Goal: Task Accomplishment & Management: Complete application form

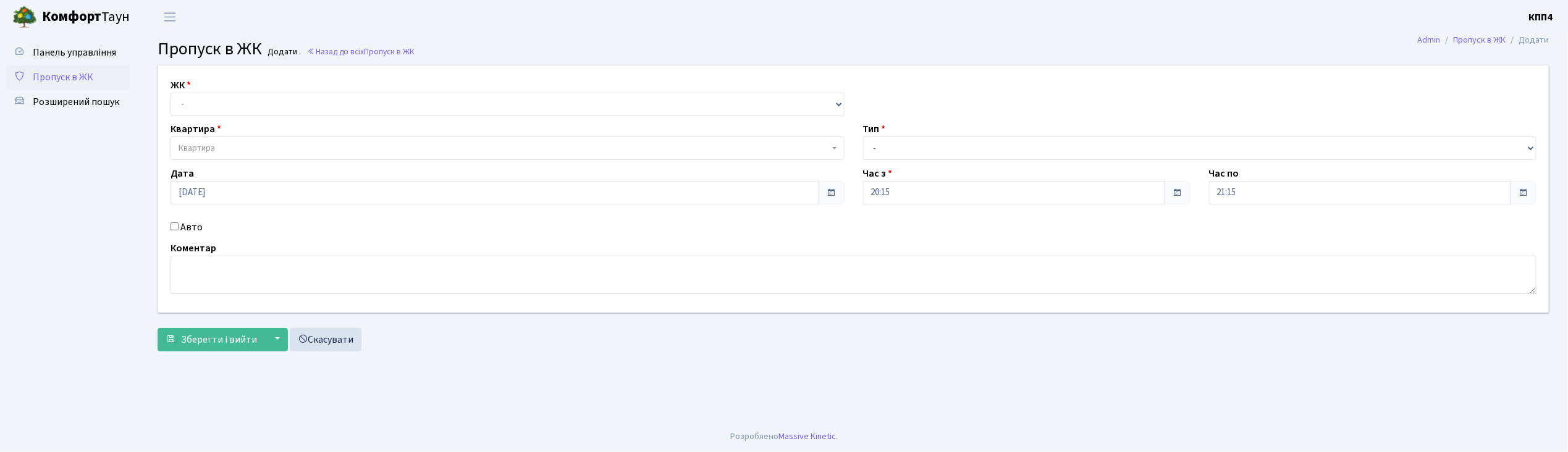
click at [173, 227] on input "Авто" at bounding box center [174, 227] width 8 height 8
checkbox input "true"
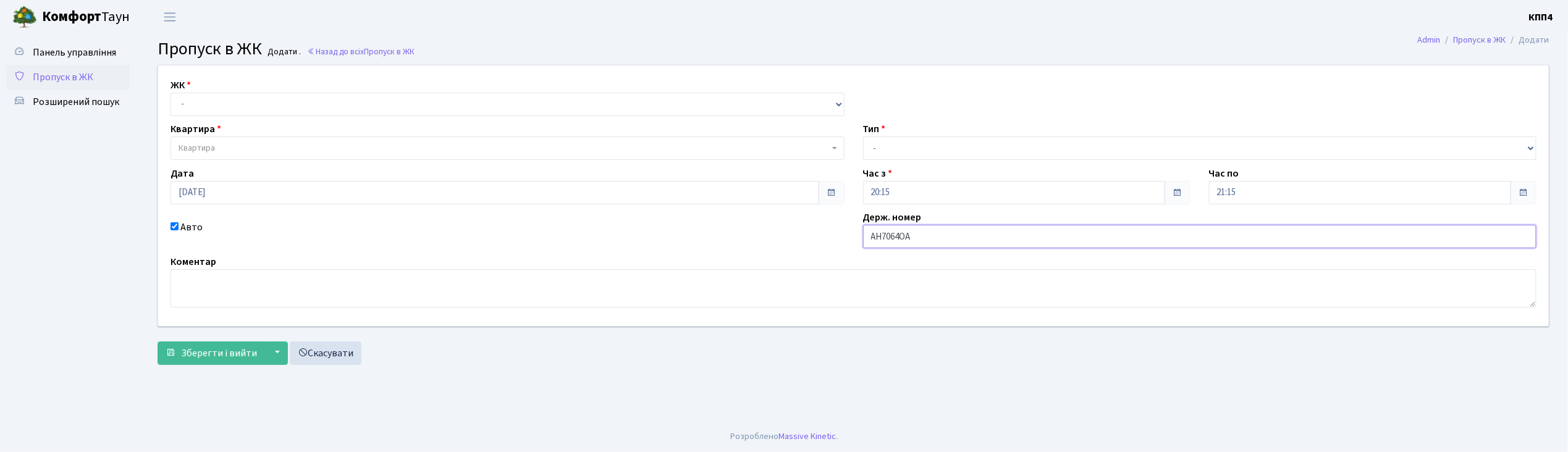
type input "АН7064ОА"
click at [256, 101] on select "- КТ, вул. Регенераторна, 4 КТ2, просп. Соборності, 17 КТ3, вул. Березнева, 16 …" at bounding box center [507, 104] width 674 height 23
select select "271"
click at [170, 93] on select "- КТ, вул. Регенераторна, 4 КТ2, просп. Соборності, 17 КТ3, вул. Березнева, 16 …" at bounding box center [507, 104] width 674 height 23
select select
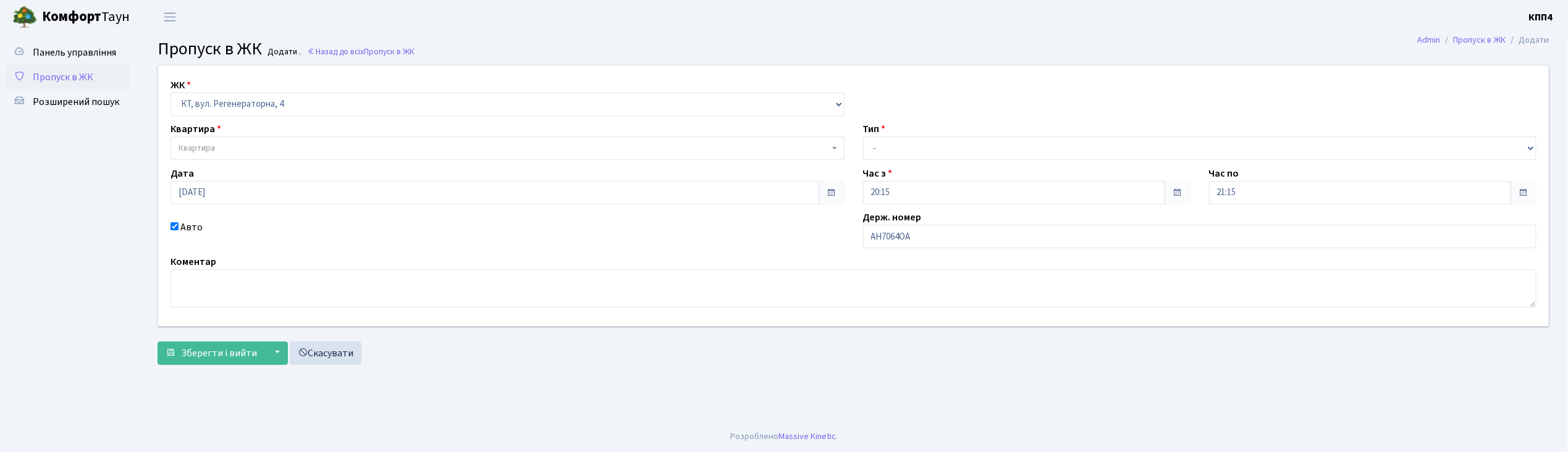
click at [253, 142] on span "Квартира" at bounding box center [504, 148] width 651 height 12
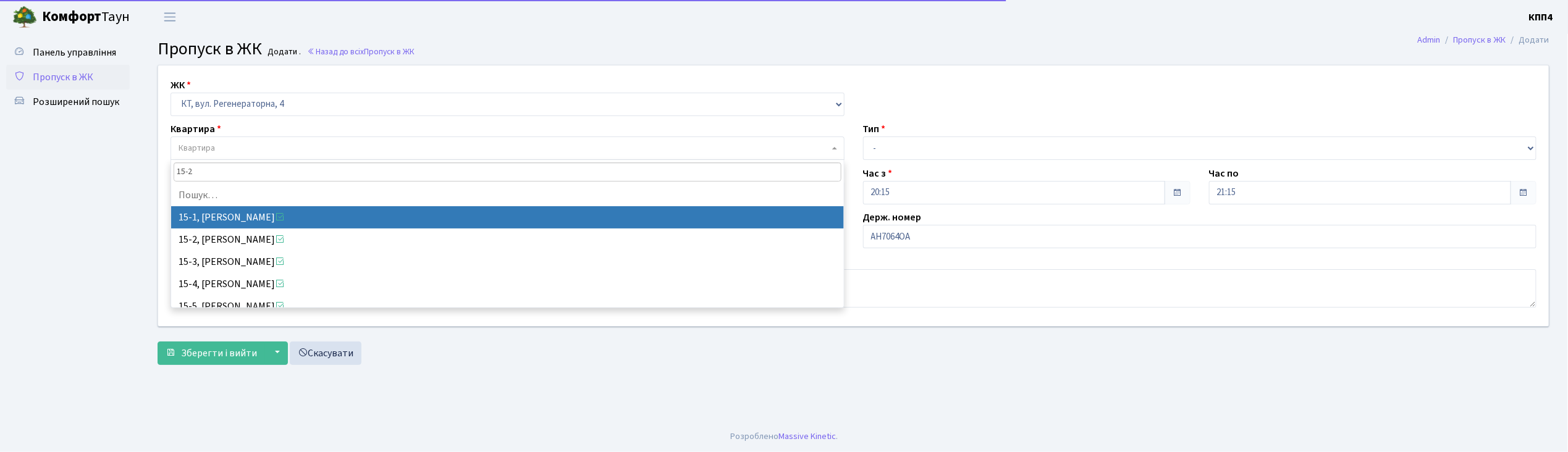
type input "15-25"
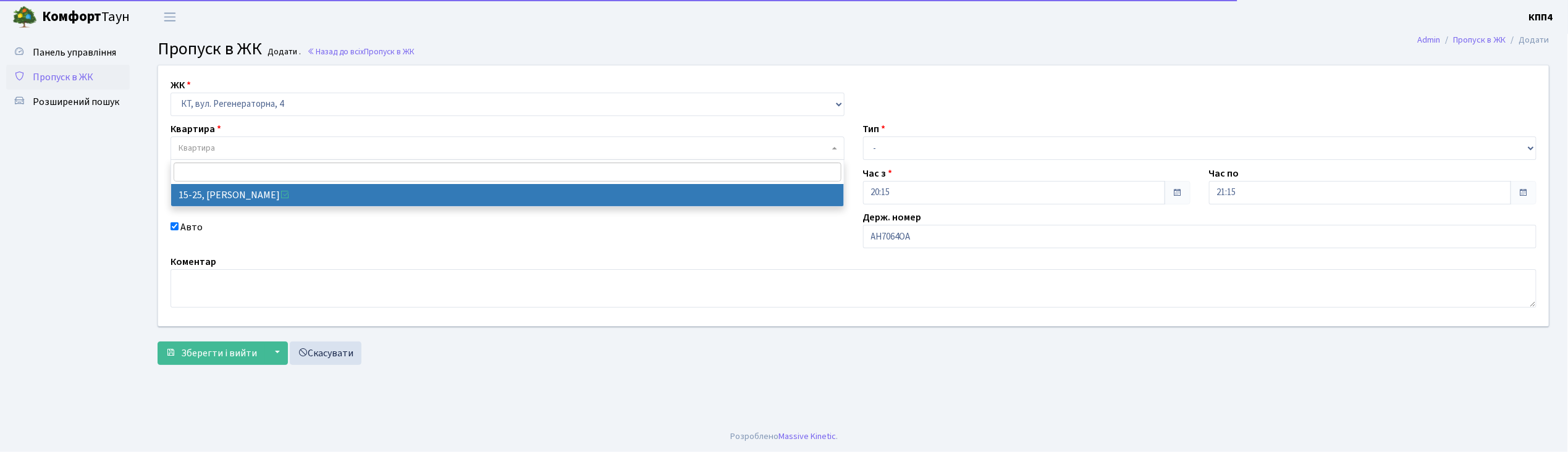
select select "8800"
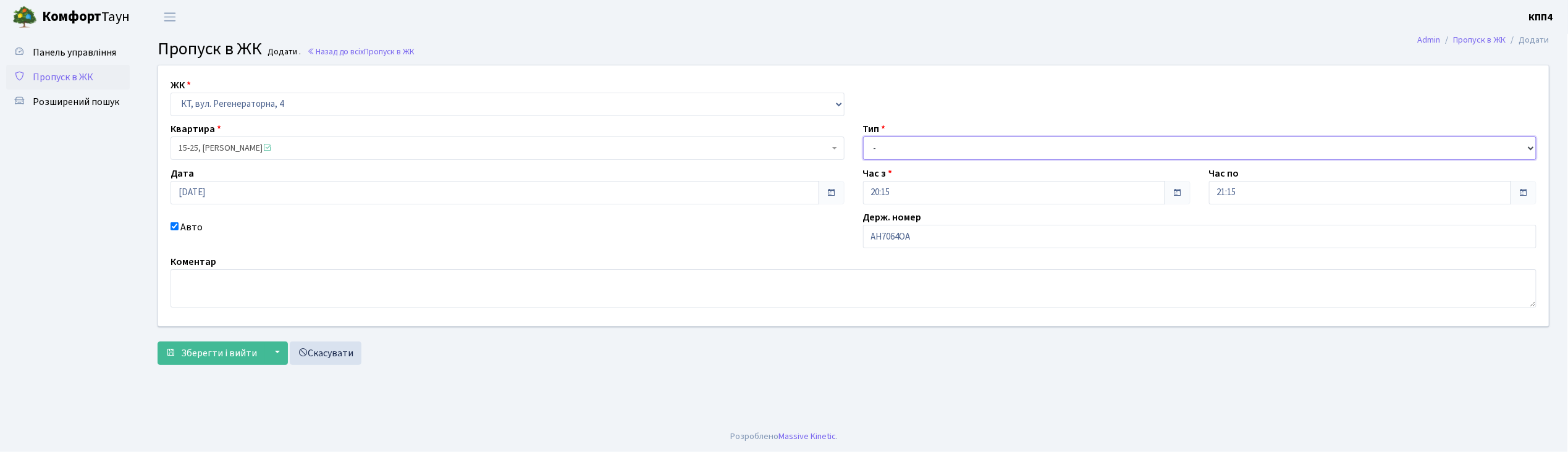
click at [956, 144] on select "- Доставка Таксі Гості Сервіс" at bounding box center [1200, 148] width 674 height 23
select select "3"
click at [863, 137] on select "- Доставка Таксі Гості Сервіс" at bounding box center [1200, 148] width 674 height 23
click at [235, 355] on span "Зберегти і вийти" at bounding box center [219, 353] width 76 height 14
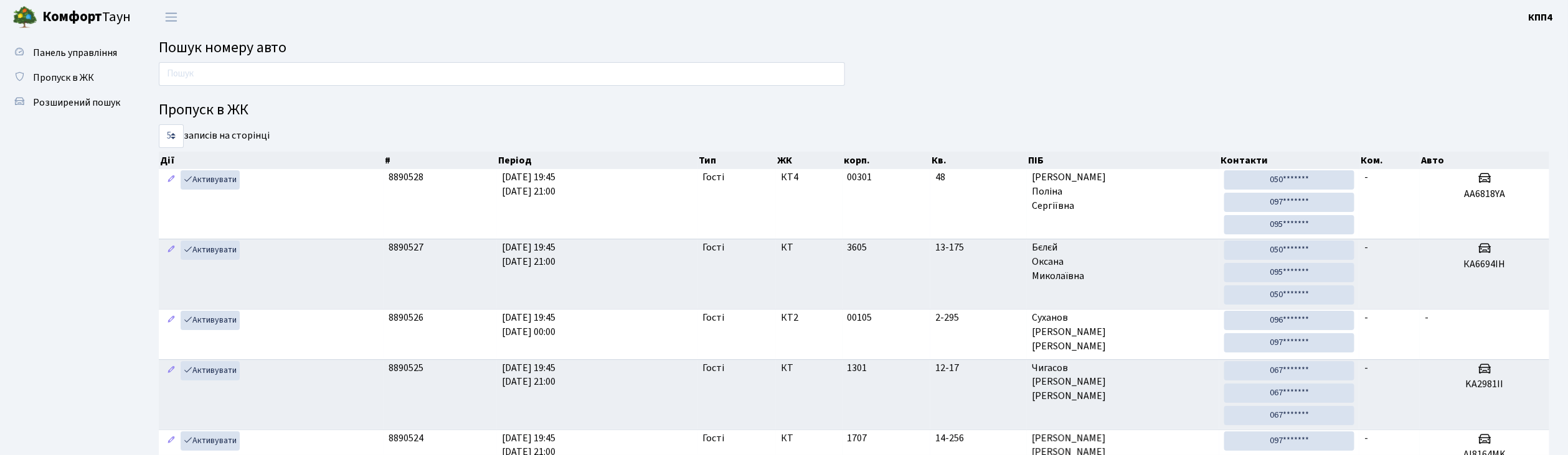
drag, startPoint x: 0, startPoint y: 0, endPoint x: 332, endPoint y: 78, distance: 341.0
click at [332, 78] on input "text" at bounding box center [501, 74] width 686 height 23
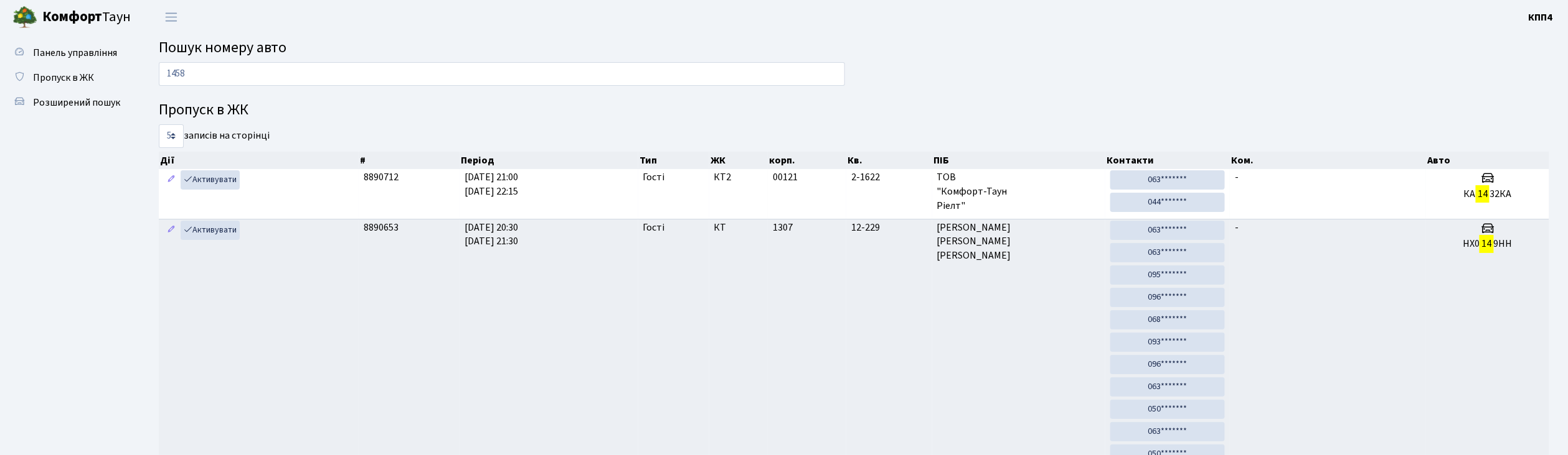
type input "1458"
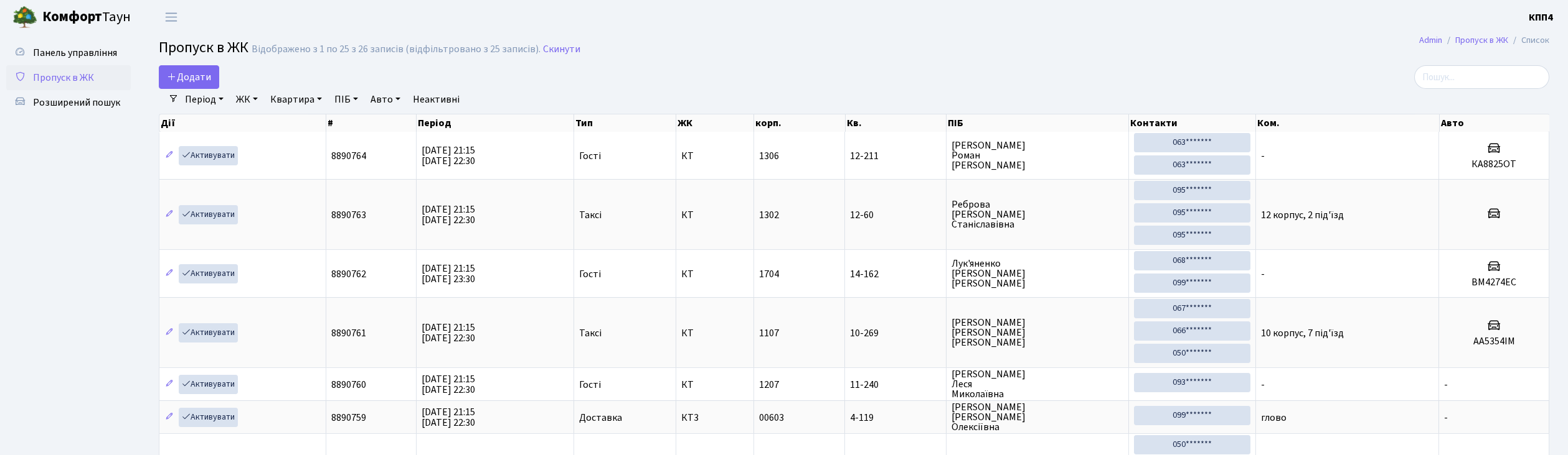
select select "25"
click at [1447, 78] on input "search" at bounding box center [1481, 77] width 135 height 23
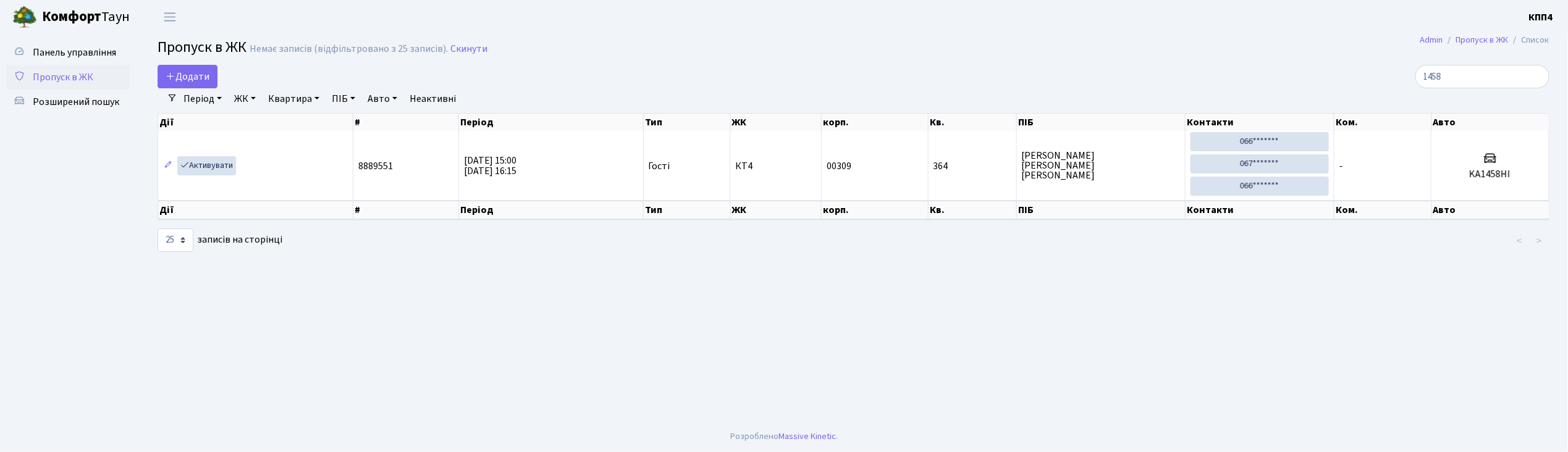
type input "1458"
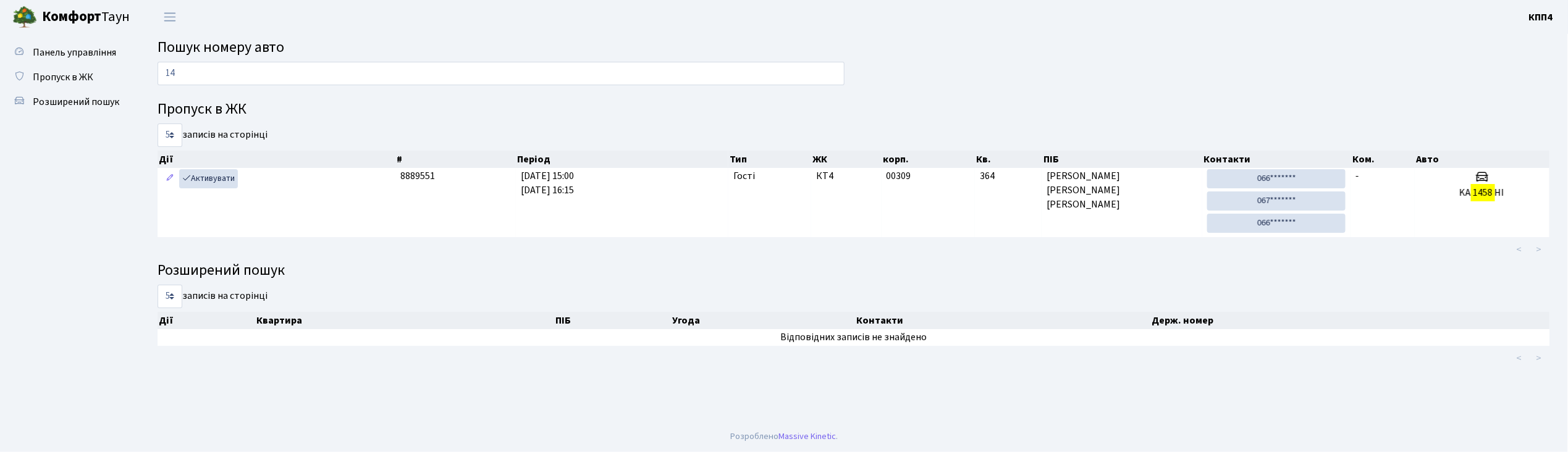
type input "1"
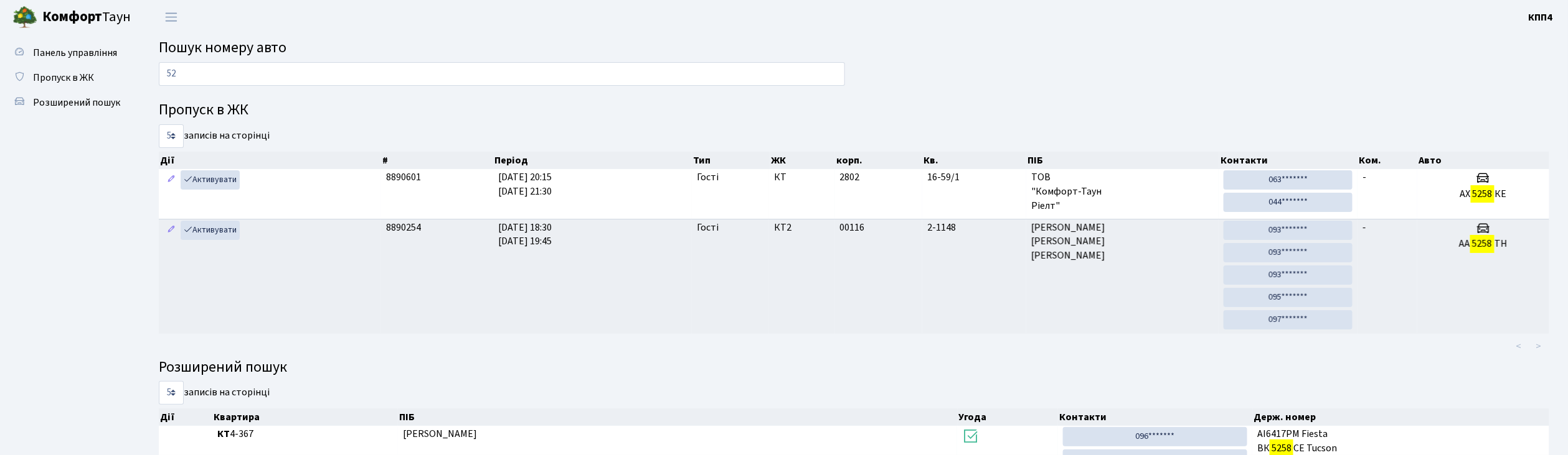
type input "5"
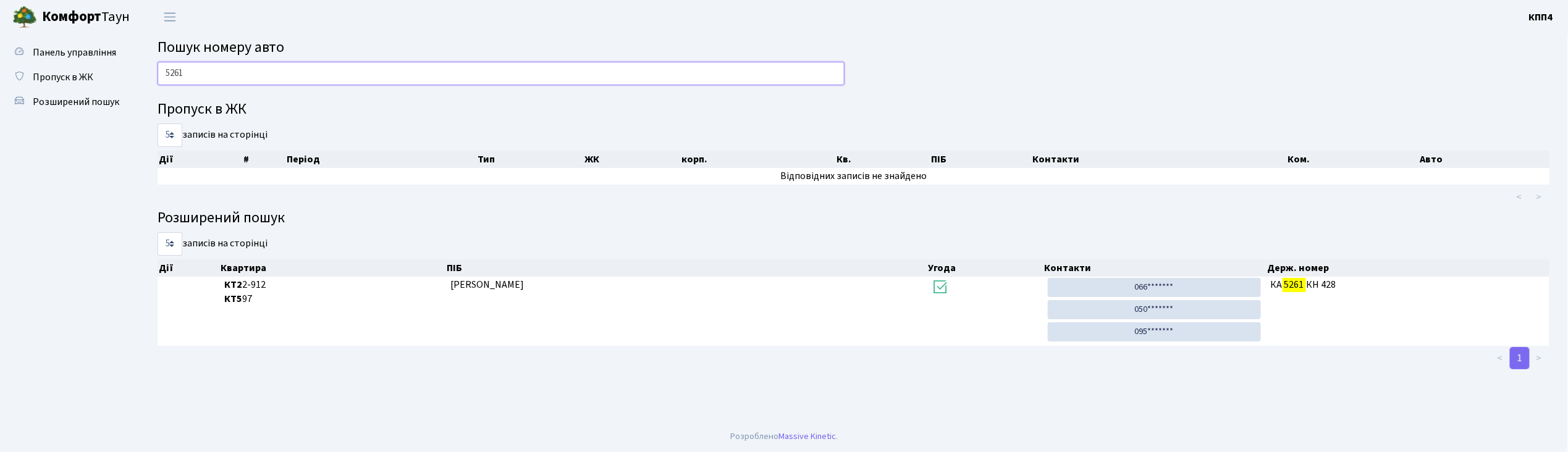
click at [398, 69] on input "5261" at bounding box center [500, 73] width 687 height 23
type input "5"
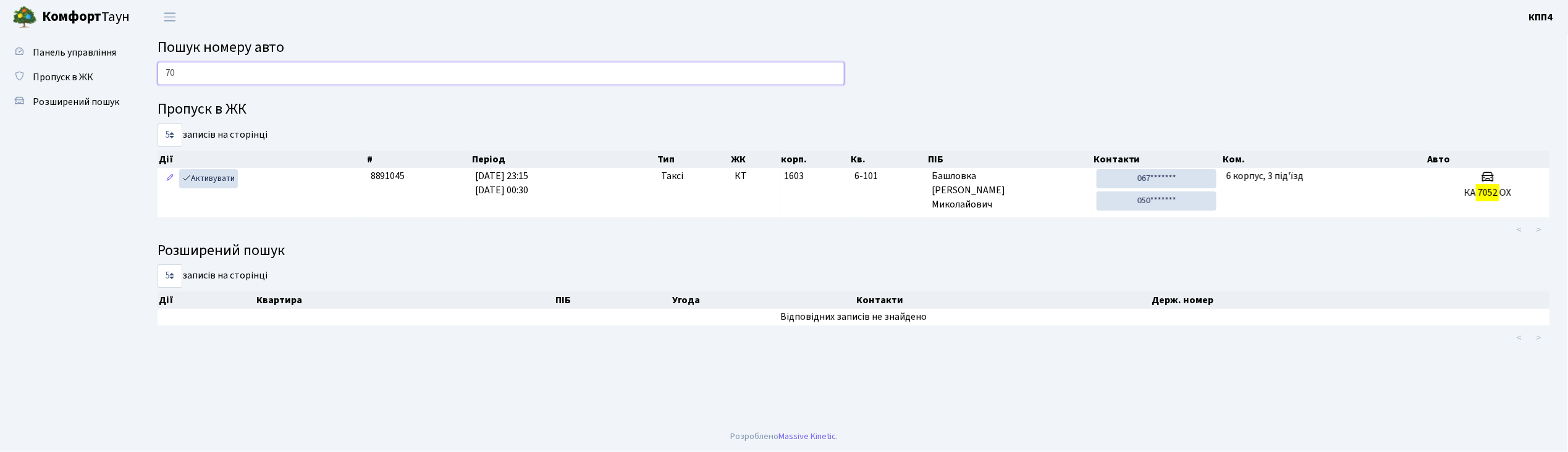
type input "7"
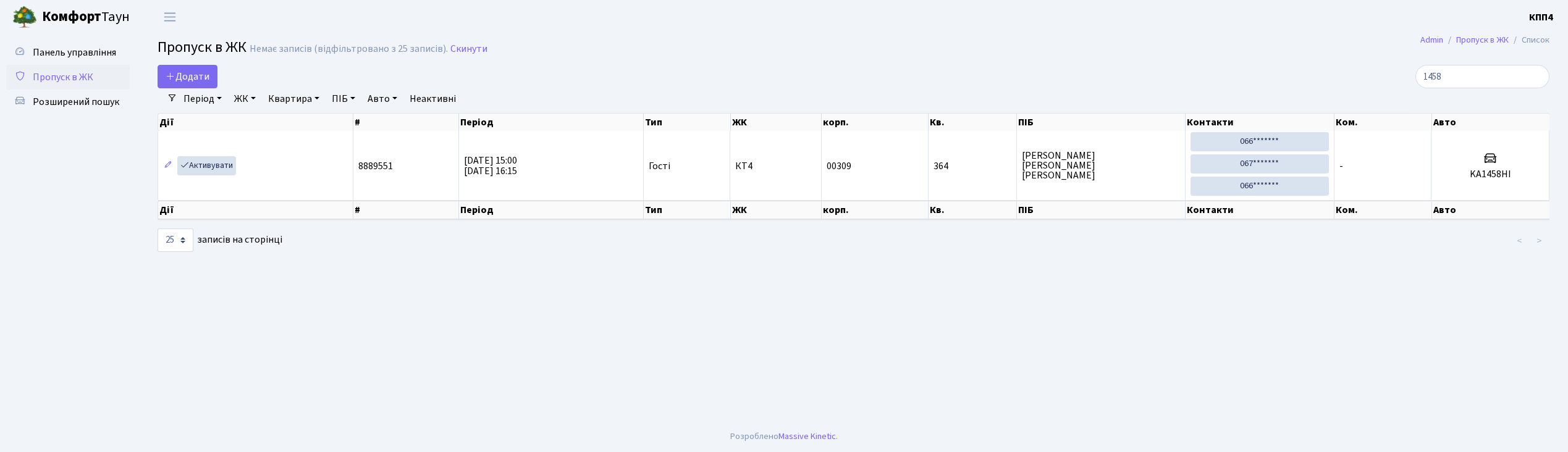
select select "25"
click at [1468, 73] on input "1458" at bounding box center [1482, 76] width 134 height 23
type input "1"
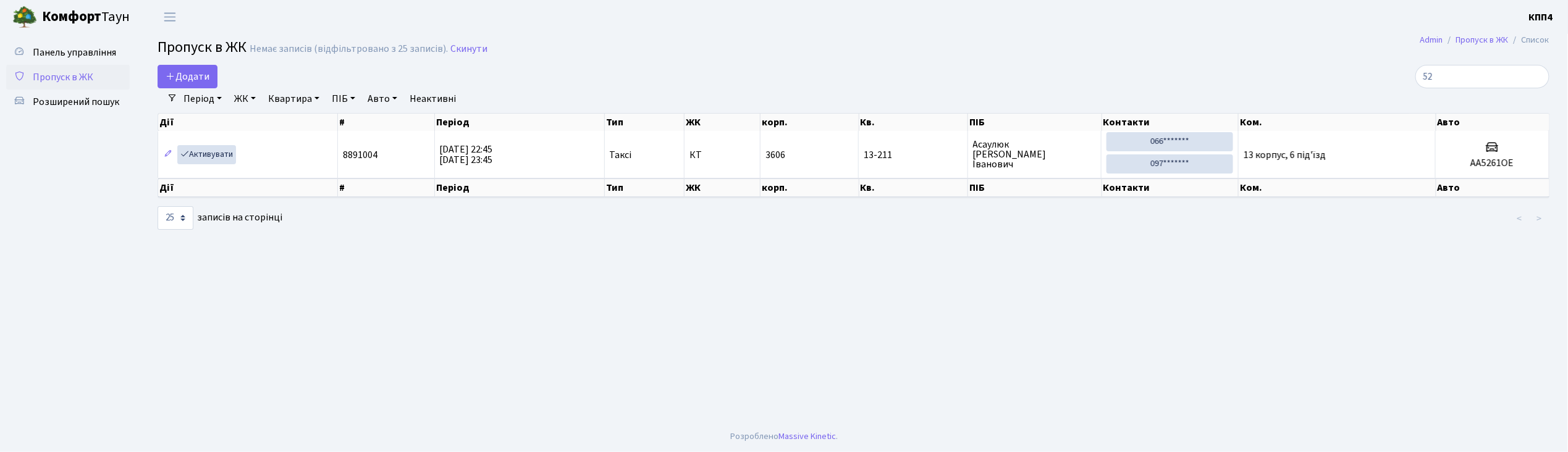
type input "5"
